Goal: Task Accomplishment & Management: Manage account settings

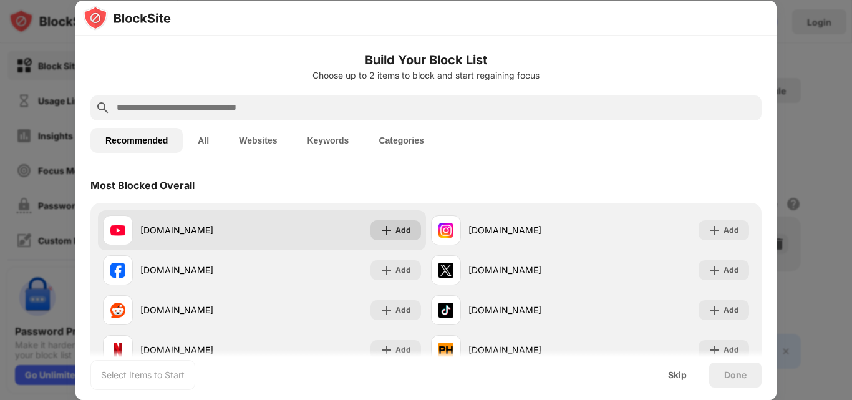
click at [406, 225] on div "Add" at bounding box center [404, 230] width 16 height 12
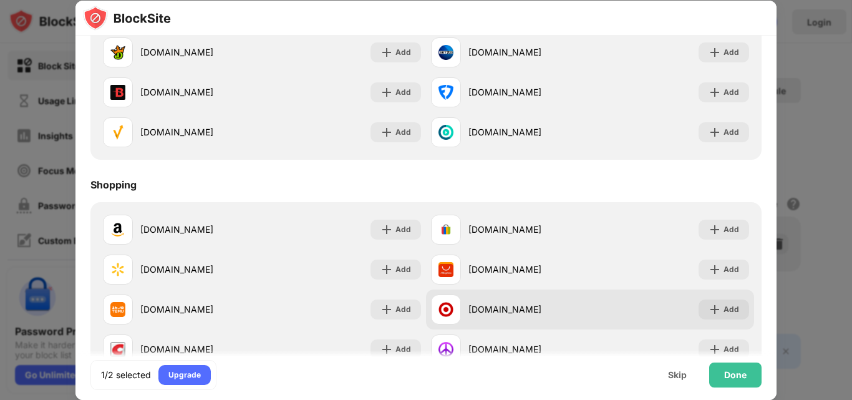
scroll to position [1344, 0]
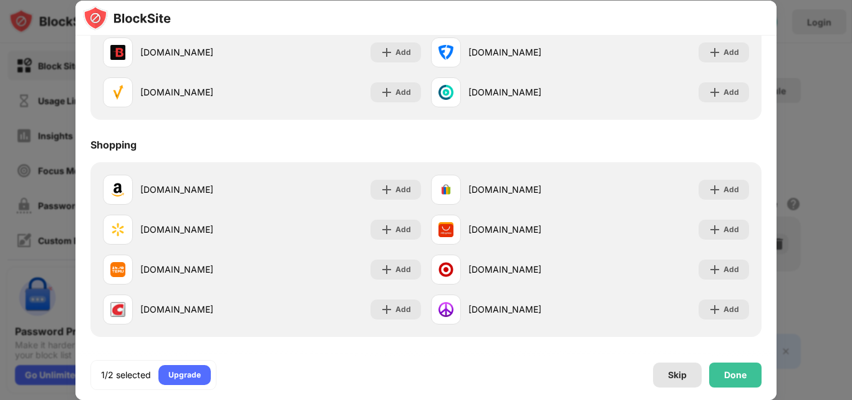
click at [676, 373] on div "Skip" at bounding box center [677, 375] width 19 height 10
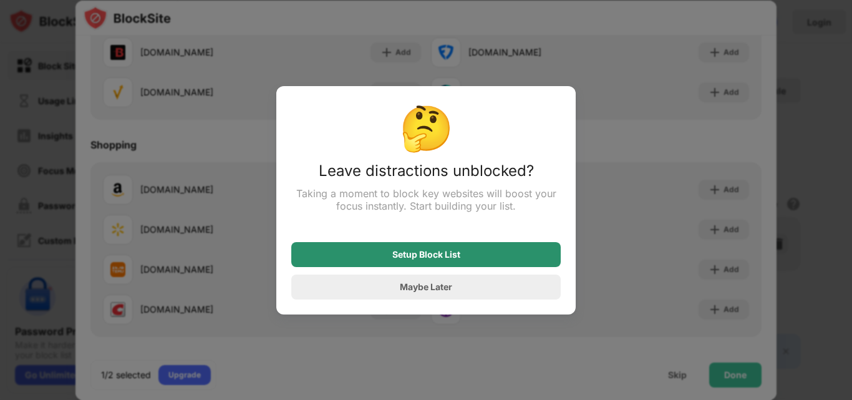
click at [423, 258] on div "Setup Block List" at bounding box center [427, 255] width 68 height 10
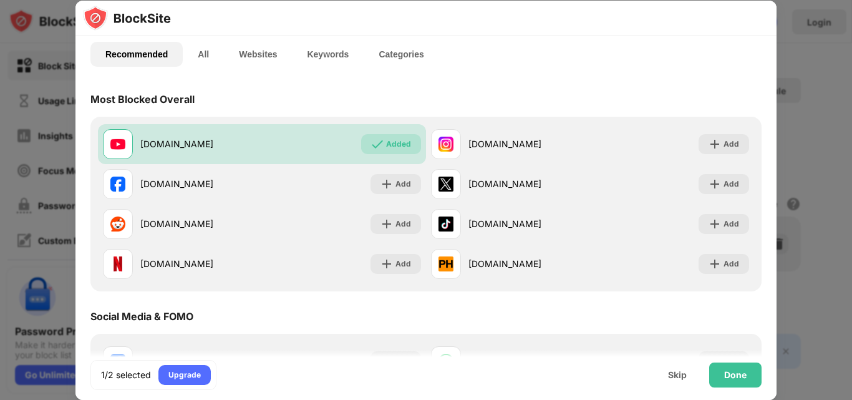
scroll to position [0, 0]
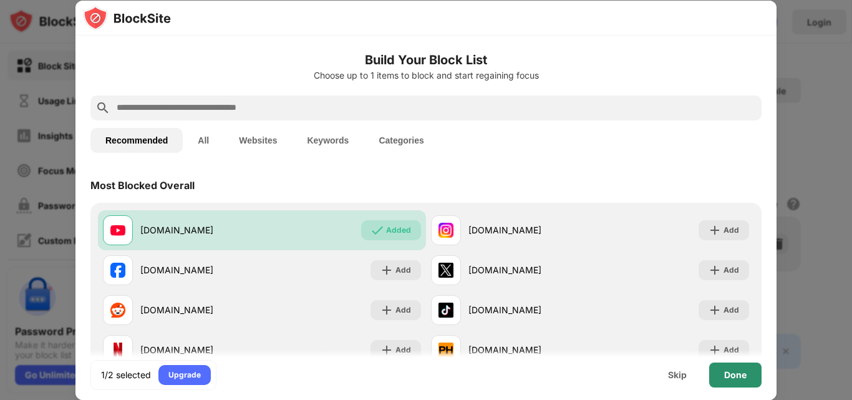
click at [741, 382] on div "Done" at bounding box center [736, 375] width 52 height 25
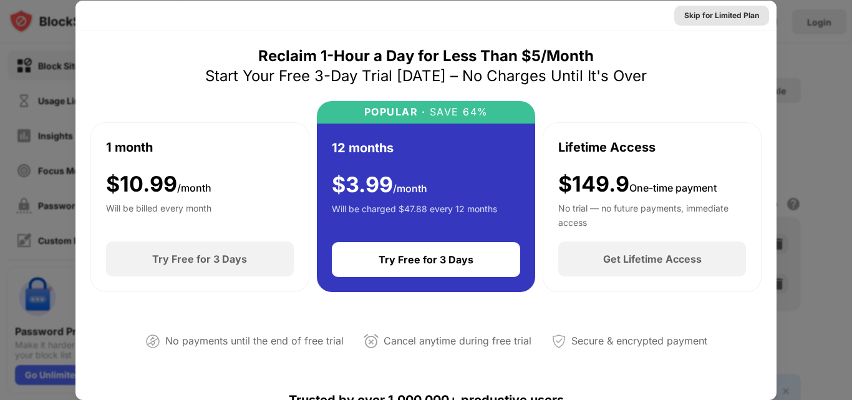
click at [701, 16] on div "Skip for Limited Plan" at bounding box center [722, 15] width 75 height 12
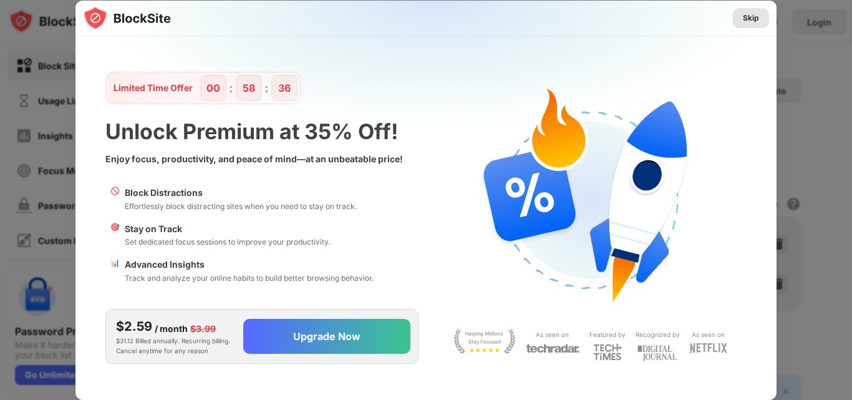
click at [751, 18] on div "Skip" at bounding box center [751, 18] width 16 height 12
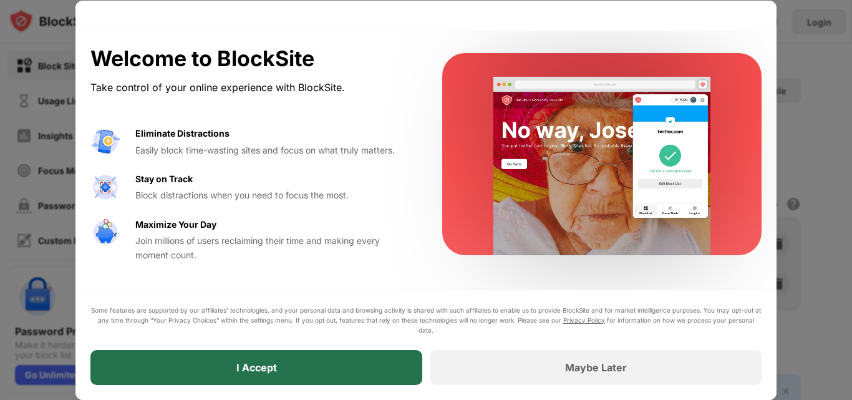
click at [247, 365] on div "I Accept" at bounding box center [257, 367] width 41 height 12
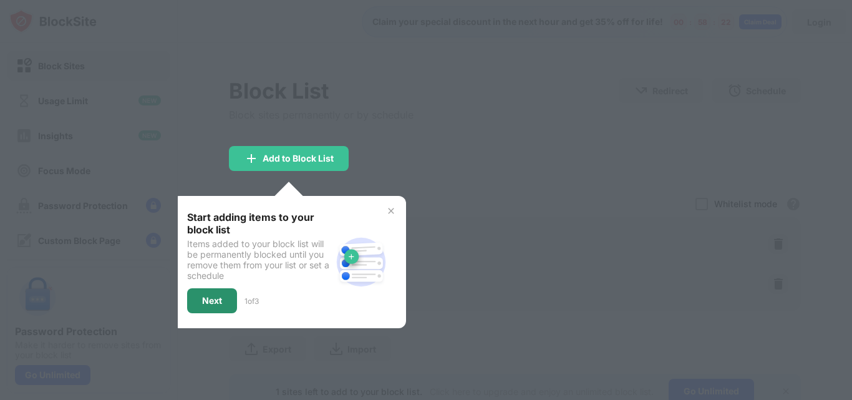
click at [213, 298] on div "Next" at bounding box center [212, 301] width 20 height 10
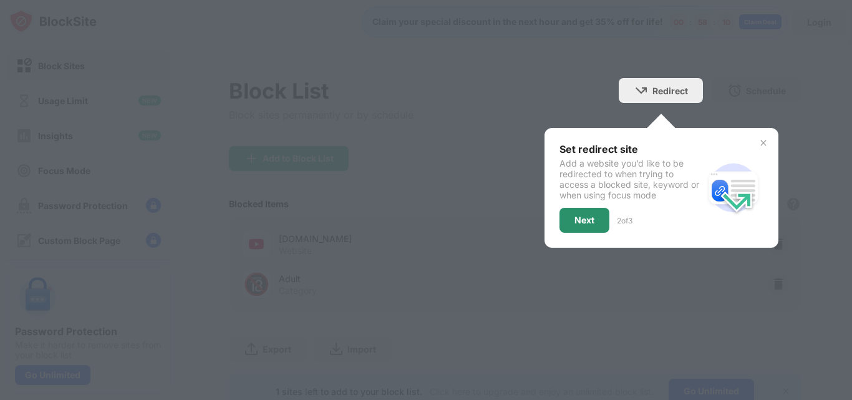
click at [577, 220] on div "Next" at bounding box center [585, 220] width 20 height 10
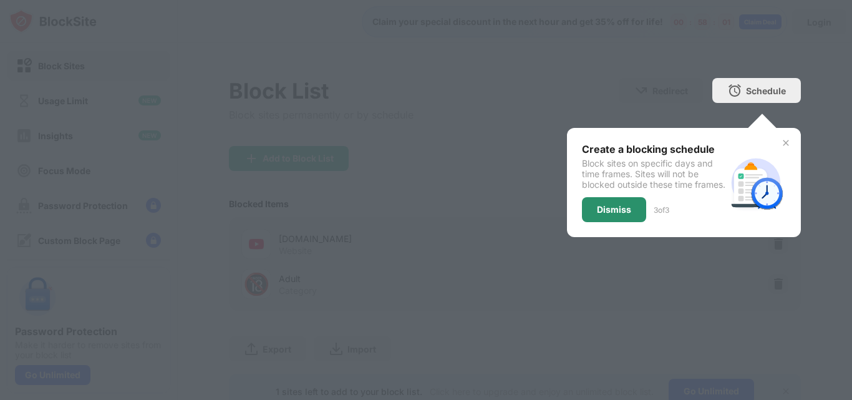
click at [597, 205] on div "Dismiss" at bounding box center [614, 210] width 34 height 10
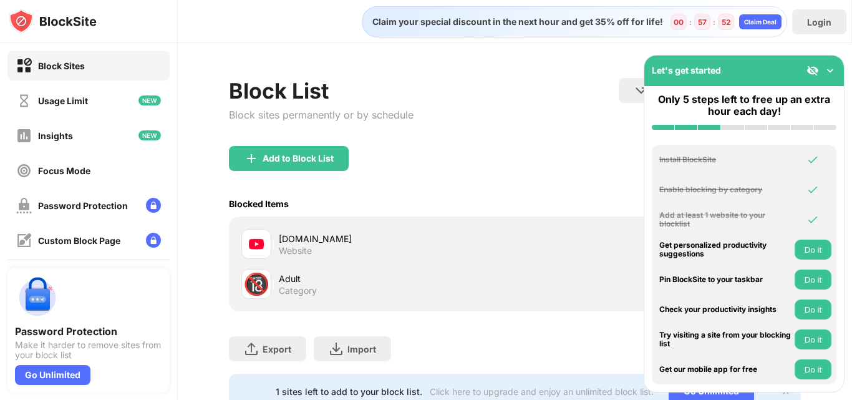
click at [827, 66] on img at bounding box center [830, 70] width 12 height 12
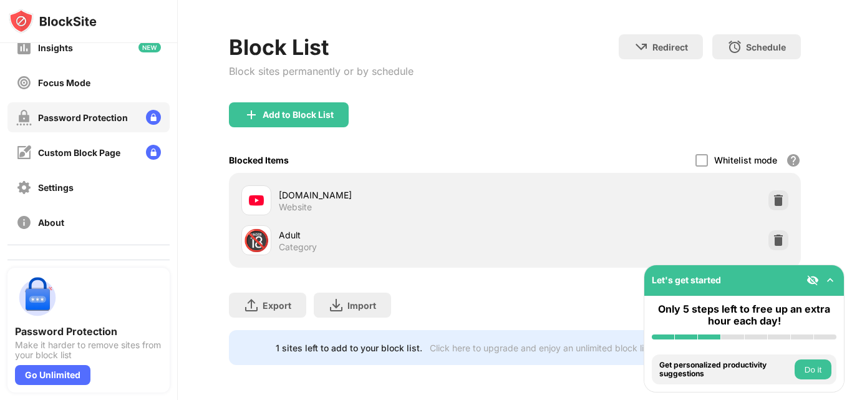
scroll to position [119, 0]
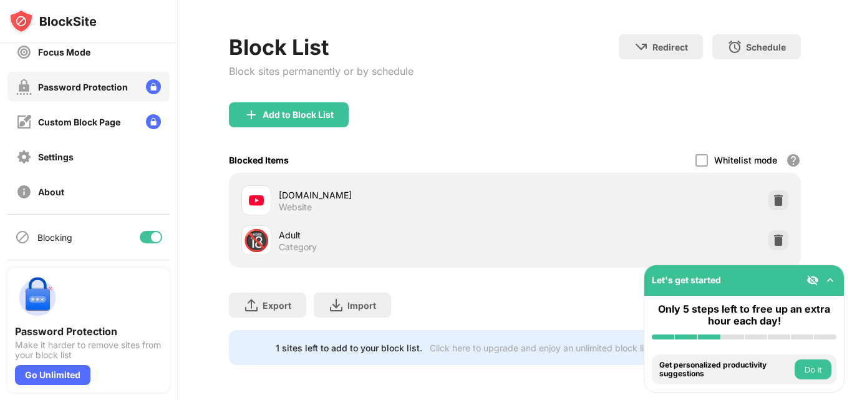
click at [77, 89] on div "Password Protection" at bounding box center [83, 87] width 90 height 11
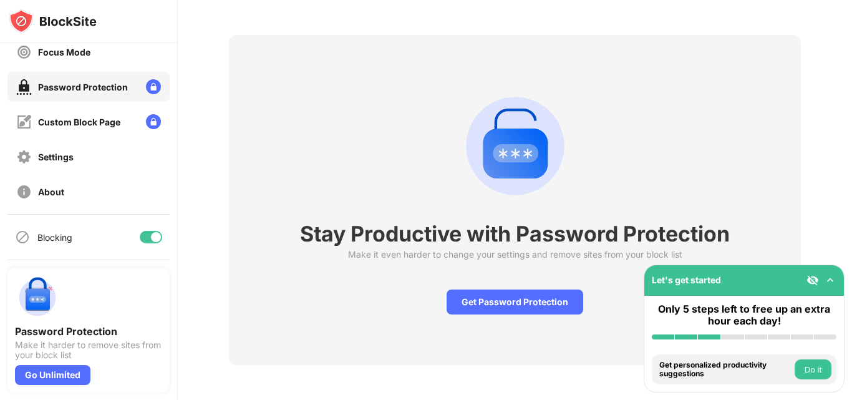
scroll to position [52, 0]
click at [495, 293] on div "Get Password Protection" at bounding box center [515, 302] width 137 height 25
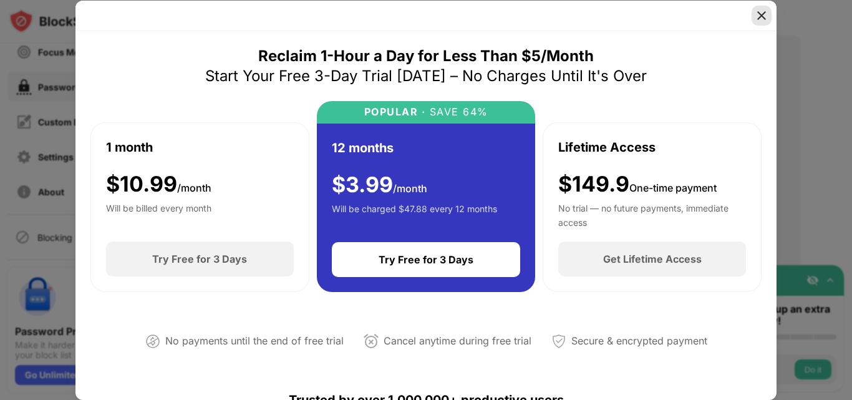
click at [758, 12] on img at bounding box center [762, 15] width 12 height 12
